Goal: Task Accomplishment & Management: Use online tool/utility

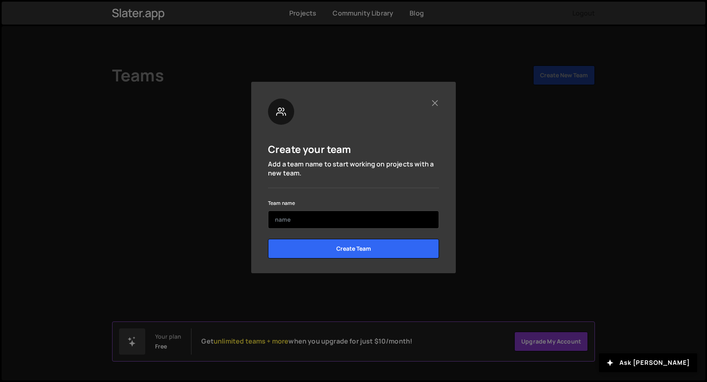
click at [288, 212] on input "text" at bounding box center [353, 220] width 171 height 18
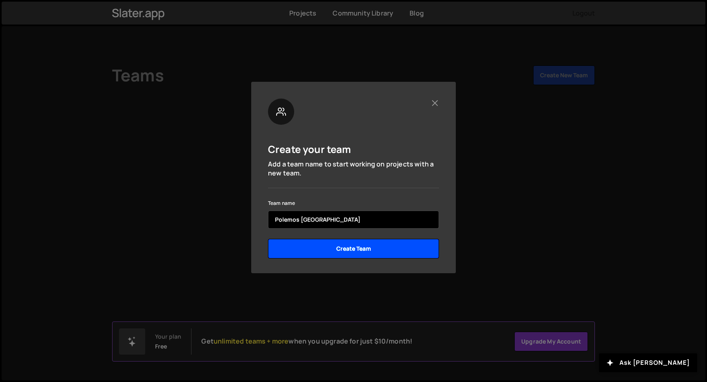
type input "Polemos [GEOGRAPHIC_DATA]"
click at [373, 253] on input "Create Team" at bounding box center [353, 249] width 171 height 20
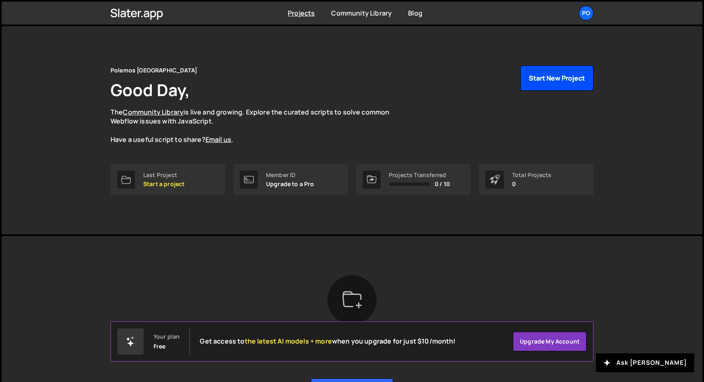
click at [541, 72] on button "Start New Project" at bounding box center [556, 77] width 73 height 25
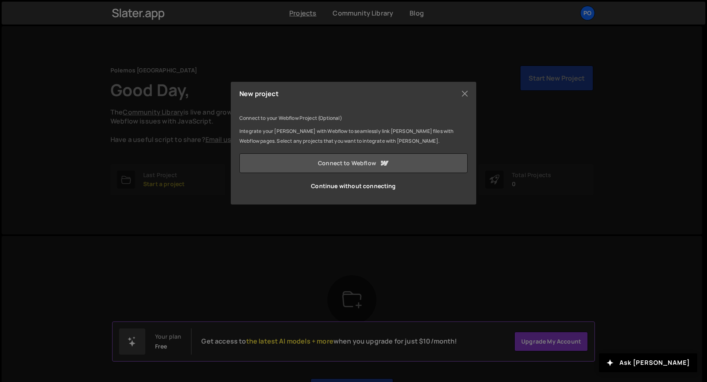
click at [338, 167] on link "Connect to Webflow" at bounding box center [353, 163] width 228 height 20
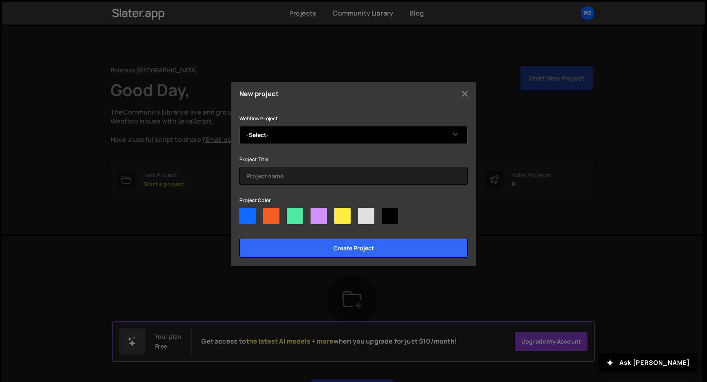
click at [308, 141] on select "-Select- Polemos Israel" at bounding box center [353, 135] width 228 height 18
select select "5a885e5537147b0001acfd6b"
click at [239, 126] on select "-Select- Polemos Israel" at bounding box center [353, 135] width 228 height 18
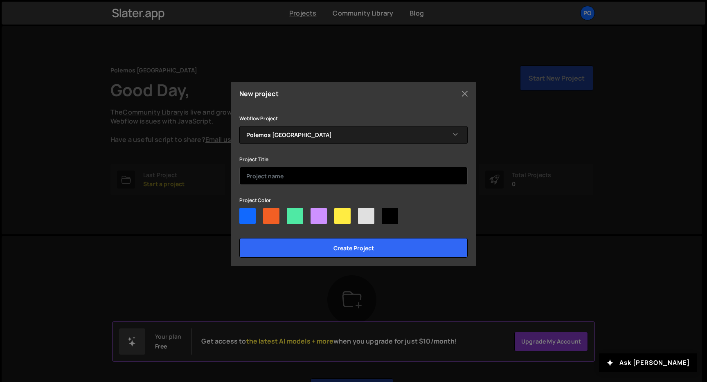
click at [274, 176] on input "text" at bounding box center [353, 176] width 228 height 18
type input "Polemos-site"
click at [271, 218] on div at bounding box center [271, 216] width 16 height 16
click at [268, 213] on input"] "radio" at bounding box center [265, 210] width 5 height 5
radio input"] "true"
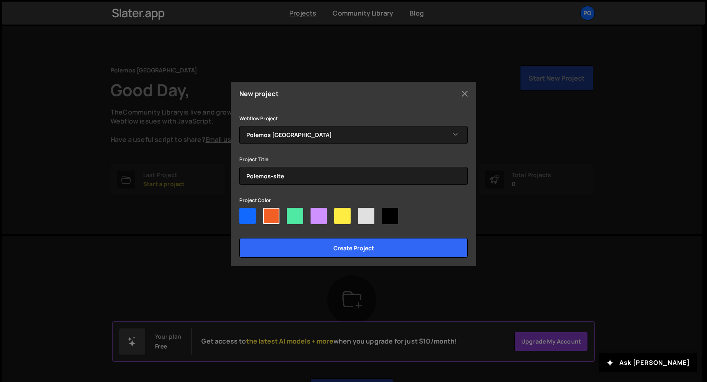
click at [368, 218] on div at bounding box center [366, 216] width 16 height 16
click at [363, 213] on input"] "radio" at bounding box center [360, 210] width 5 height 5
radio input"] "true"
click at [398, 213] on div at bounding box center [353, 218] width 228 height 20
click at [396, 214] on div at bounding box center [390, 216] width 16 height 16
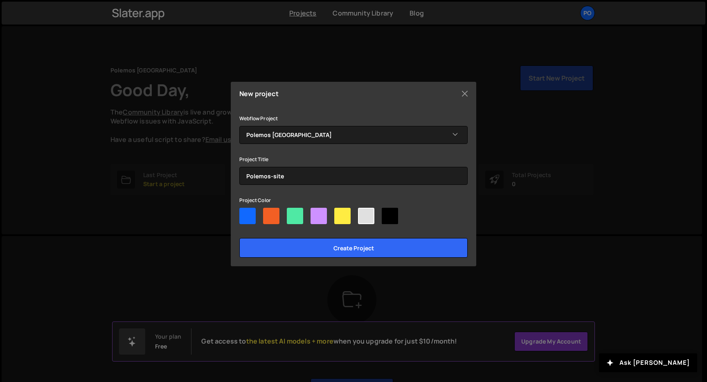
click at [387, 213] on input"] "radio" at bounding box center [384, 210] width 5 height 5
radio input"] "true"
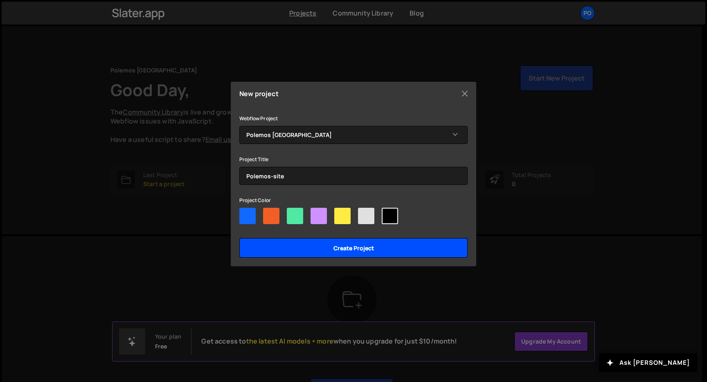
click at [359, 250] on input "Create project" at bounding box center [353, 248] width 228 height 20
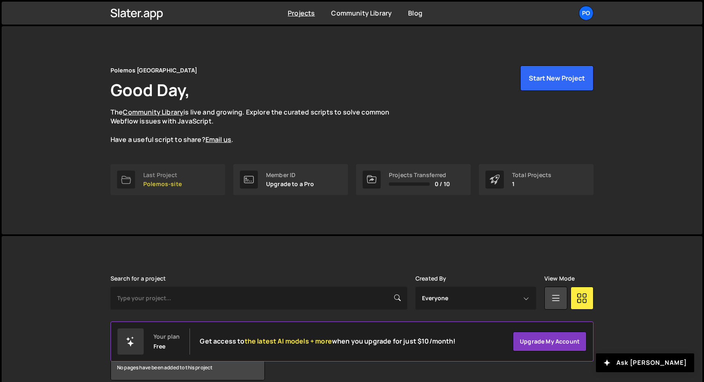
click at [136, 181] on link "Last Project Polemos-site" at bounding box center [168, 179] width 115 height 31
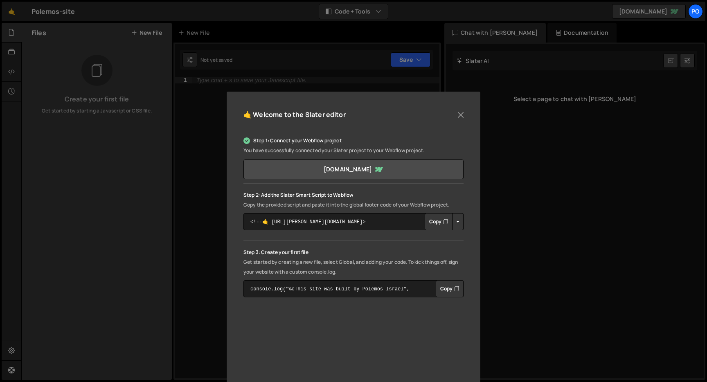
click at [433, 225] on button "Copy" at bounding box center [439, 221] width 28 height 17
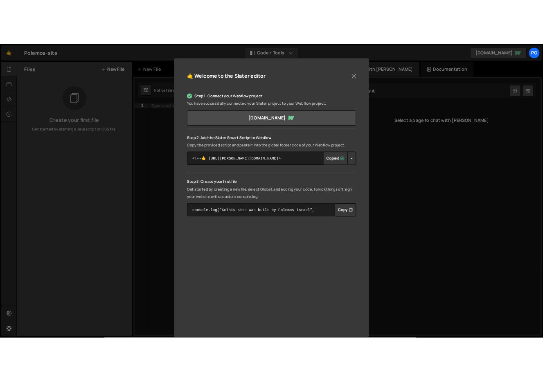
scroll to position [84, 0]
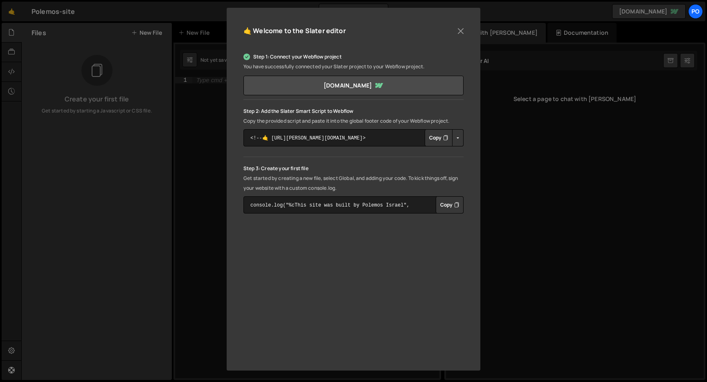
click at [454, 138] on button "Button group with nested dropdown" at bounding box center [457, 137] width 11 height 17
click at [447, 205] on button "Copy" at bounding box center [450, 204] width 28 height 17
click at [457, 34] on button "Close" at bounding box center [461, 31] width 12 height 12
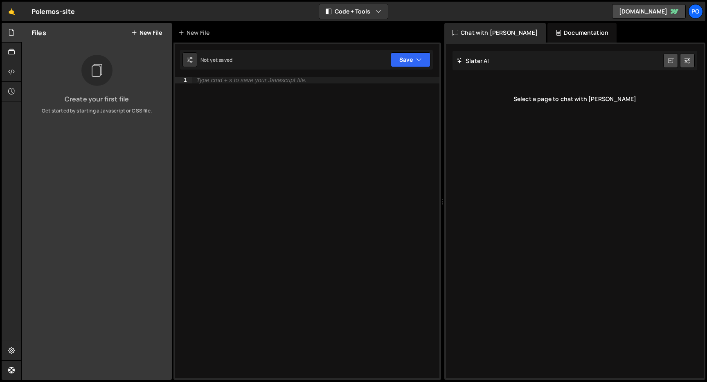
click at [152, 34] on button "New File" at bounding box center [146, 32] width 31 height 7
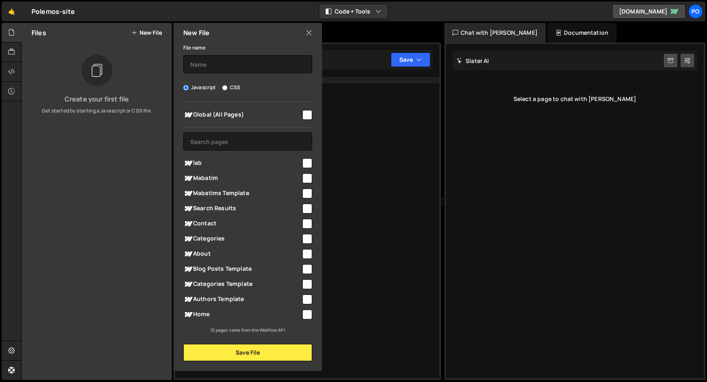
click at [305, 115] on input "checkbox" at bounding box center [307, 115] width 10 height 10
checkbox input "true"
click at [195, 66] on input "text" at bounding box center [247, 64] width 129 height 18
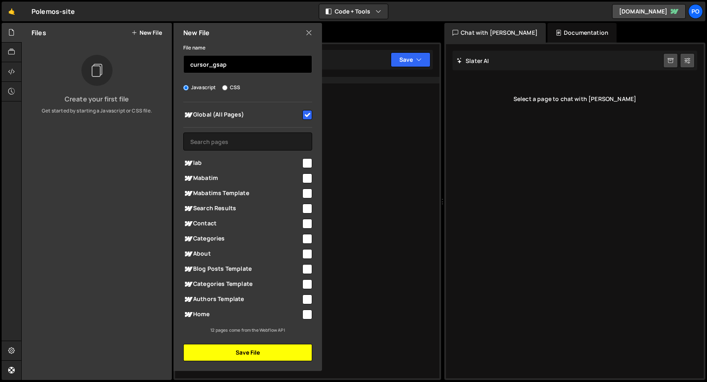
type input "cursor_gsap"
click at [236, 355] on button "Save File" at bounding box center [247, 352] width 129 height 17
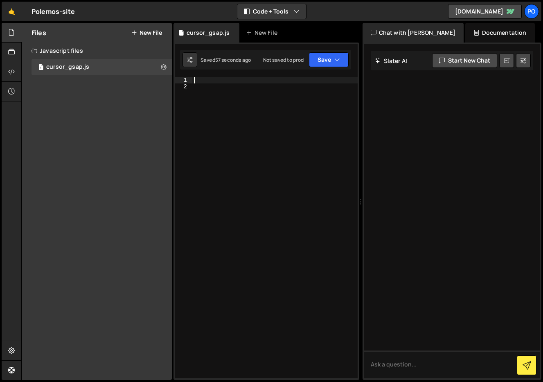
click at [196, 78] on div at bounding box center [274, 234] width 165 height 315
paste textarea "});"
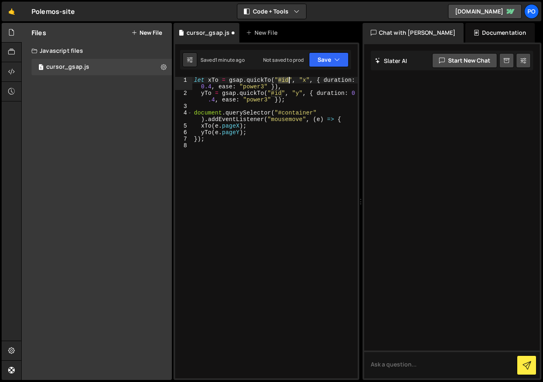
drag, startPoint x: 280, startPoint y: 81, endPoint x: 288, endPoint y: 81, distance: 8.2
click at [288, 81] on div "let xTo = gsap . quickTo ( "#id" , "x" , { duration : 0.4 , ease : "power3" }) …" at bounding box center [274, 237] width 165 height 321
drag, startPoint x: 280, startPoint y: 81, endPoint x: 302, endPoint y: 79, distance: 22.6
click at [302, 79] on div "let xTo = gsap . quickTo ( ".cursor" , "x" , { duration : 0.4 , ease : "power3"…" at bounding box center [274, 237] width 165 height 321
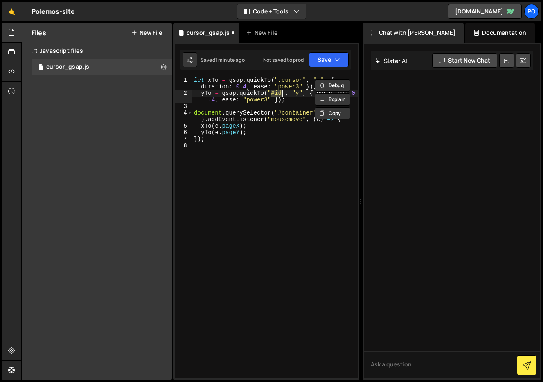
drag, startPoint x: 271, startPoint y: 94, endPoint x: 281, endPoint y: 94, distance: 9.8
click at [281, 94] on div "let xTo = gsap . quickTo ( ".cursor" , "x" , { duration : 0.4 , ease : "power3"…" at bounding box center [274, 237] width 165 height 321
paste textarea ".cursor"
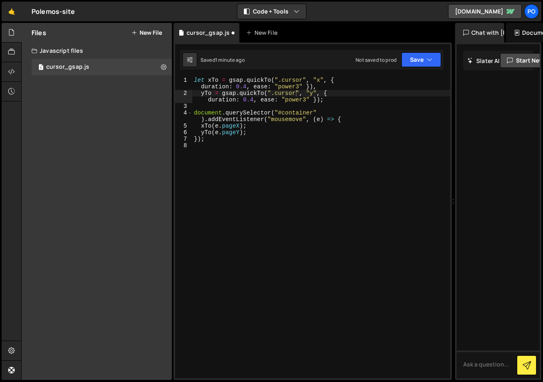
drag, startPoint x: 363, startPoint y: 199, endPoint x: 449, endPoint y: 205, distance: 85.7
click at [449, 205] on div "Files New File Create your first file Get started by starting a Javascript or C…" at bounding box center [282, 202] width 522 height 358
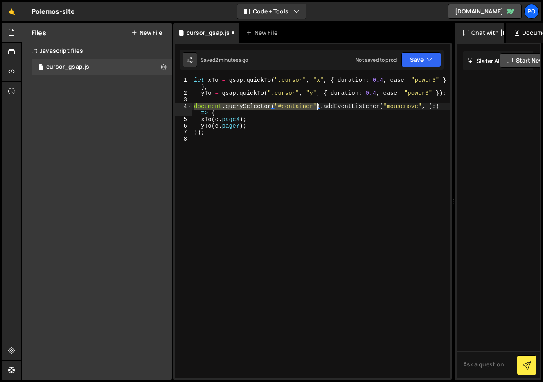
drag, startPoint x: 195, startPoint y: 107, endPoint x: 316, endPoint y: 109, distance: 120.8
click at [318, 106] on div "let xTo = gsap . quickTo ( ".cursor" , "x" , { duration : 0.4 , ease : "power3"…" at bounding box center [321, 237] width 258 height 321
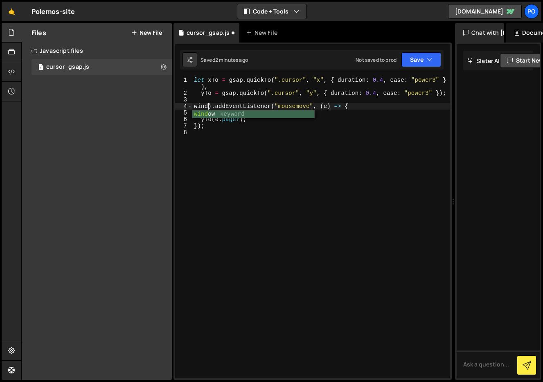
scroll to position [0, 1]
click at [194, 79] on div "let xTo = gsap . quickTo ( ".cursor" , "x" , { duration : 0.4 , ease : "power3"…" at bounding box center [321, 237] width 258 height 321
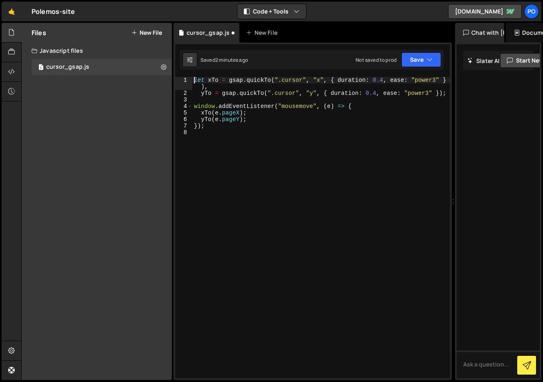
type textarea "let xTo = gsap.quickTo(".cursor", "x", { duration: 0.4, ease: "power3" }),"
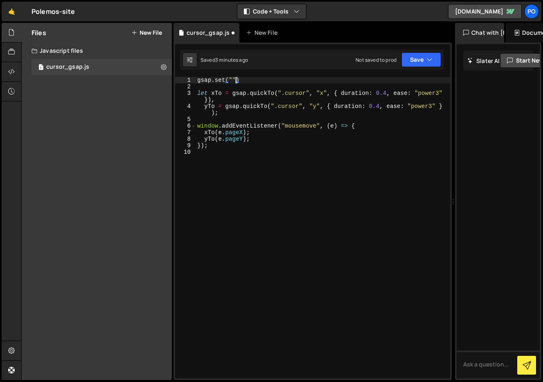
scroll to position [0, 2]
paste textarea ".cursor"
click at [264, 127] on div "gsap . set ( ".cursor" , { }) let xTo = gsap . quickTo ( ".cursor" , "x" , { du…" at bounding box center [323, 234] width 255 height 315
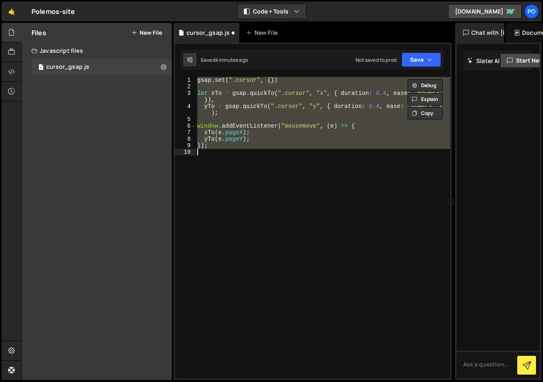
paste textarea
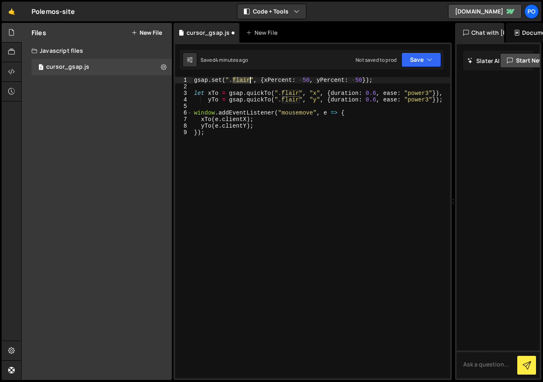
drag, startPoint x: 233, startPoint y: 80, endPoint x: 248, endPoint y: 81, distance: 15.2
click at [248, 81] on div "gsap . set ( ".flair" , { xPercent : - 50 , yPercent : - 50 }) ; let xTo = gsap…" at bounding box center [321, 234] width 258 height 315
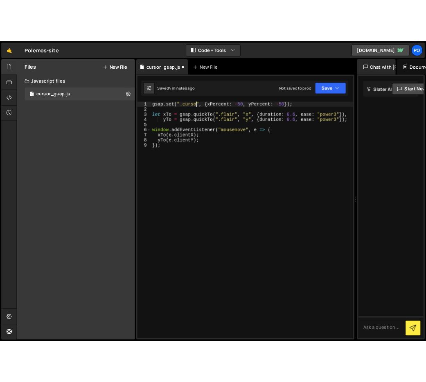
scroll to position [0, 4]
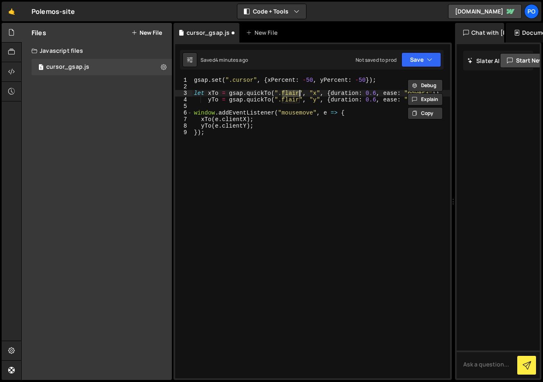
drag, startPoint x: 283, startPoint y: 92, endPoint x: 298, endPoint y: 94, distance: 15.2
click at [298, 94] on div "gsap . set ( ".cursor" , { xPercent : - 50 , yPercent : - 50 }) ; let xTo = gsa…" at bounding box center [321, 234] width 258 height 315
paste textarea "curso"
drag, startPoint x: 282, startPoint y: 102, endPoint x: 298, endPoint y: 103, distance: 15.1
click at [298, 103] on div "gsap . set ( ".cursor" , { xPercent : - 50 , yPercent : - 50 }) ; let xTo = gsa…" at bounding box center [321, 234] width 258 height 315
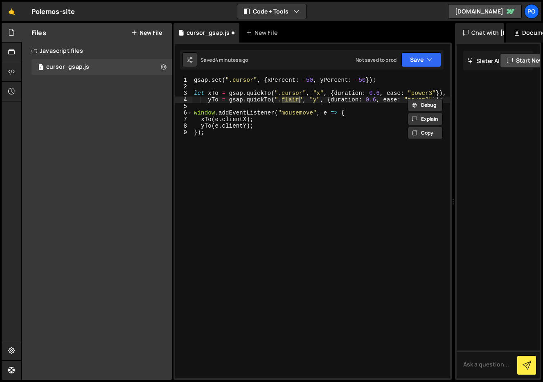
paste textarea "curso"
type textarea "yTo = gsap.quickTo(".cursor", "y", {duration: 0.6, ease: "power3"});"
click at [420, 58] on button "Save" at bounding box center [421, 59] width 40 height 15
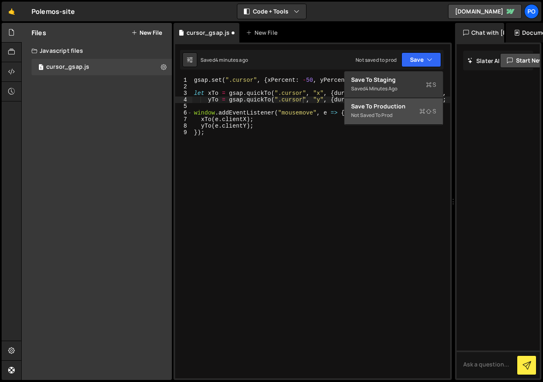
click at [377, 107] on div "Save to Production S" at bounding box center [393, 106] width 85 height 8
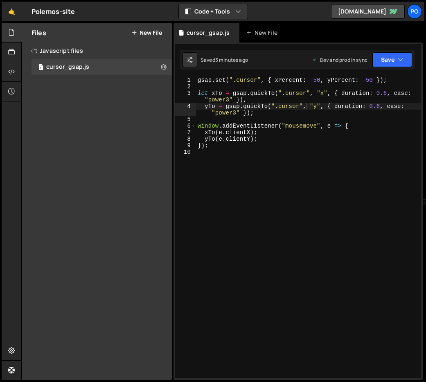
click at [147, 31] on button "New File" at bounding box center [146, 32] width 31 height 7
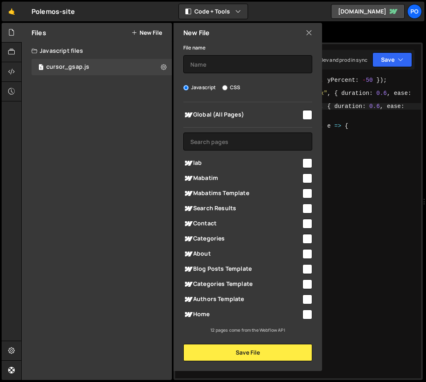
click at [231, 90] on label "CSS" at bounding box center [231, 87] width 18 height 8
click at [228, 90] on input "CSS" at bounding box center [224, 87] width 5 height 5
radio input "true"
click at [217, 71] on input "text" at bounding box center [247, 64] width 129 height 18
type input "C"
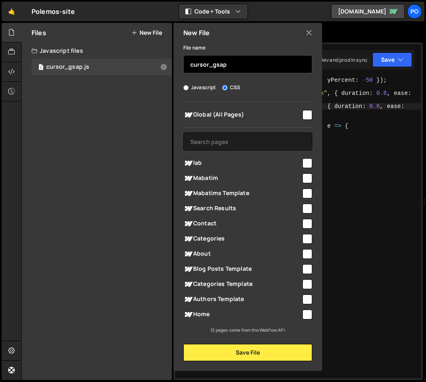
type input "cursor_gsap"
click at [308, 116] on input "checkbox" at bounding box center [307, 115] width 10 height 10
checkbox input "true"
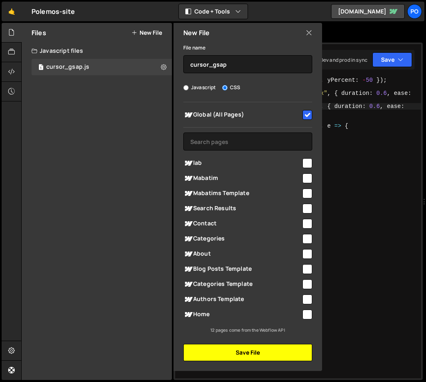
click at [230, 351] on button "Save File" at bounding box center [247, 352] width 129 height 17
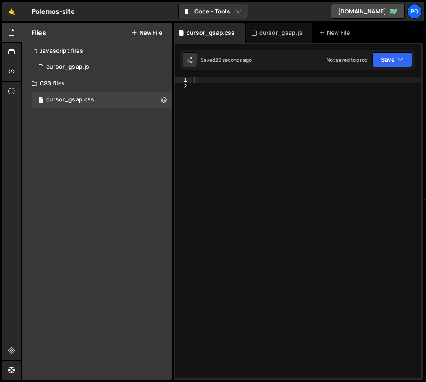
click at [230, 83] on div at bounding box center [306, 234] width 229 height 315
type textarea "body:has(a:hover) .cursor,"
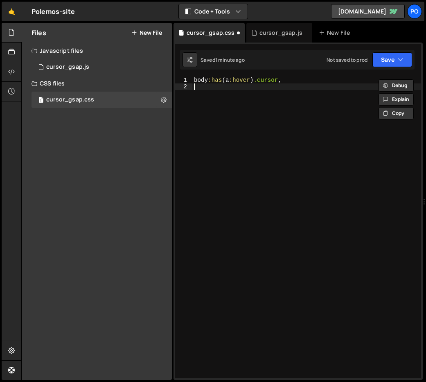
paste textarea "body:has(a:hover) .cursor,"
click at [229, 86] on div "body :has ( a :hover ) .cursor , body :has ( a :hover ) .cursor ," at bounding box center [306, 234] width 229 height 315
type textarea "body:has(.button:hover) .cursor{}"
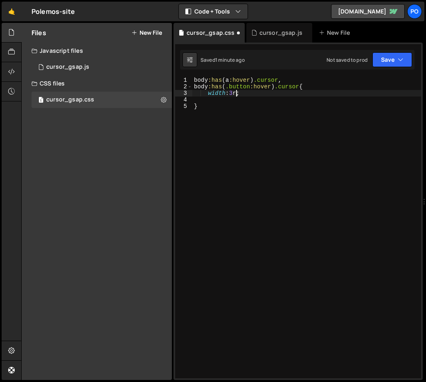
scroll to position [0, 3]
type textarea "width:3rem;"
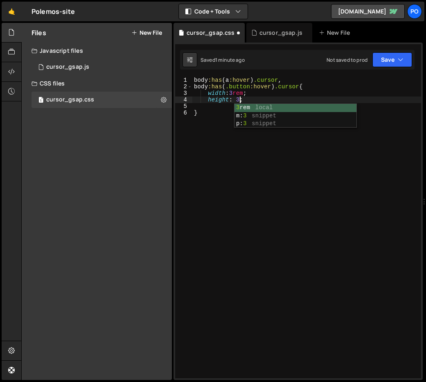
scroll to position [0, 4]
type textarea "height: 3rem;"
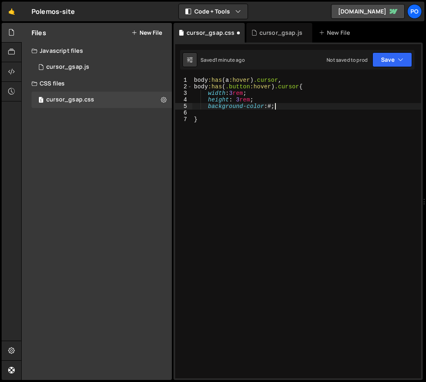
scroll to position [0, 5]
click at [273, 105] on div "body :has ( a :hover ) .cursor , body :has ( .button :hover ) .cursor { width :…" at bounding box center [306, 234] width 229 height 315
click at [274, 107] on div "body :has ( a :hover ) .cursor , body :has ( .button :hover ) .cursor { width :…" at bounding box center [306, 228] width 229 height 302
click at [272, 106] on div "body :has ( a :hover ) .cursor , body :has ( .button :hover ) .cursor { width :…" at bounding box center [306, 234] width 229 height 315
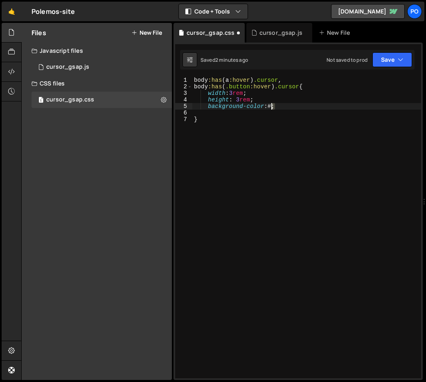
paste textarea "e6e6e6"
click at [281, 147] on div "body :has ( a :hover ) .cursor , body :has ( .button :hover ) .cursor { width :…" at bounding box center [306, 234] width 229 height 315
type textarea "}"
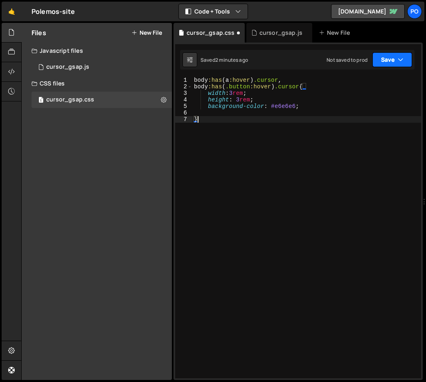
click at [391, 60] on button "Save" at bounding box center [392, 59] width 40 height 15
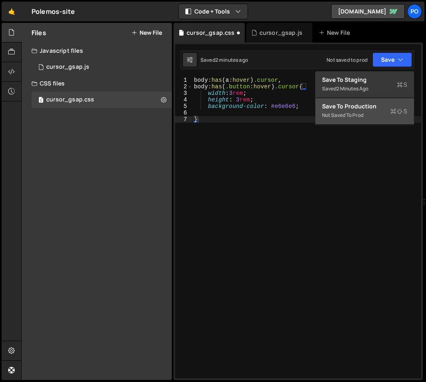
click at [357, 104] on div "Save to Production S" at bounding box center [364, 106] width 85 height 8
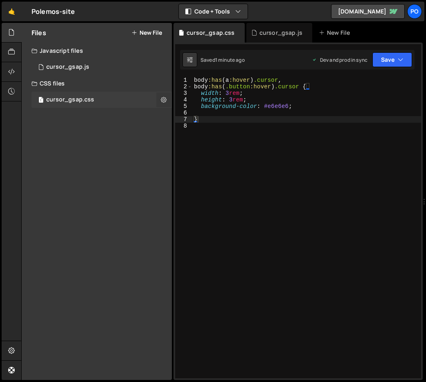
click at [164, 98] on icon at bounding box center [164, 100] width 6 height 8
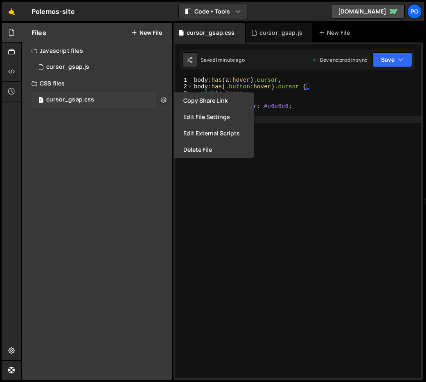
click at [162, 99] on icon at bounding box center [164, 100] width 6 height 8
